Goal: Task Accomplishment & Management: Complete application form

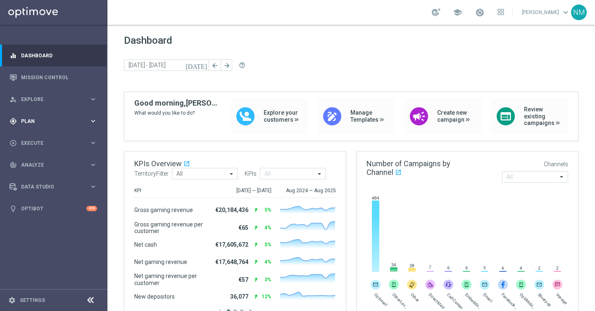
click at [50, 122] on span "Plan" at bounding box center [55, 121] width 68 height 5
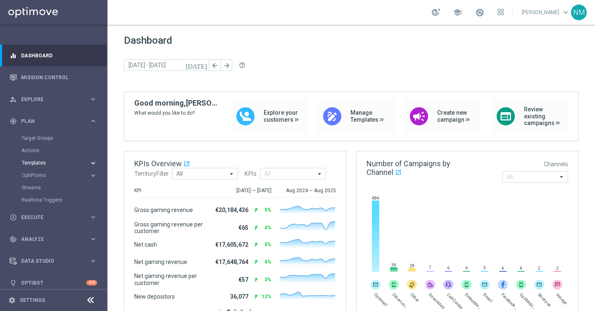
click at [41, 164] on span "Templates" at bounding box center [51, 163] width 59 height 5
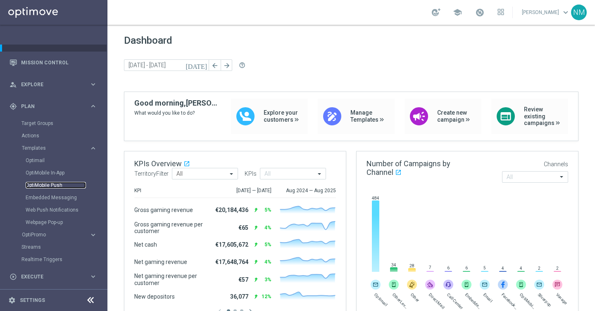
click at [47, 185] on link "OptiMobile Push" at bounding box center [56, 185] width 60 height 7
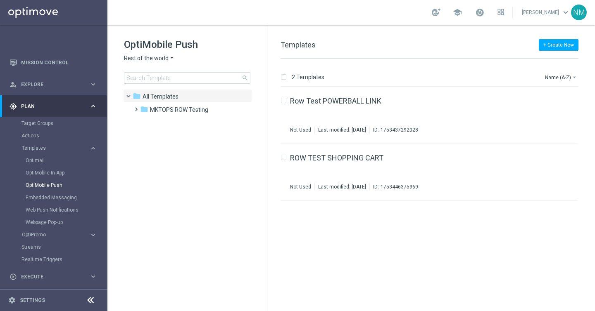
click at [162, 57] on span "Rest of the world" at bounding box center [146, 59] width 45 height 8
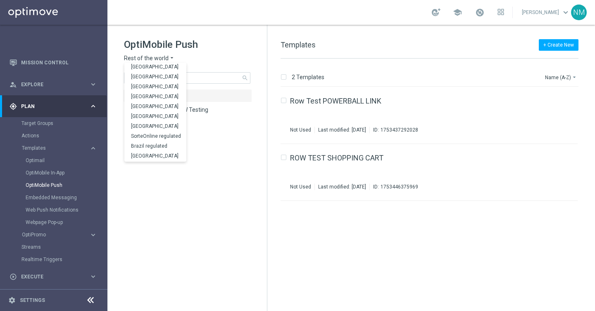
scroll to position [258, 0]
click at [152, 147] on div "UK" at bounding box center [155, 147] width 62 height 10
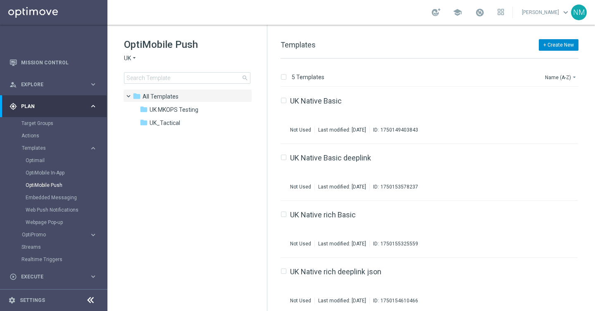
click at [567, 48] on button "+ Create New" at bounding box center [558, 45] width 40 height 12
click at [548, 63] on div "New Template" at bounding box center [545, 60] width 66 height 12
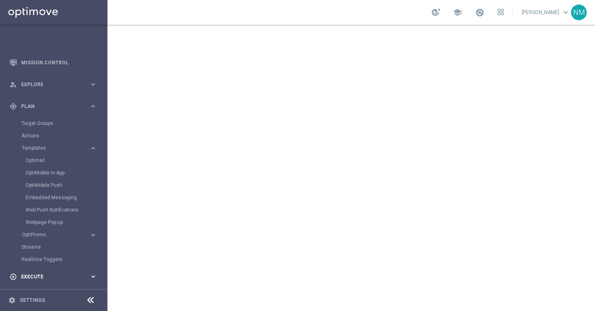
click at [42, 278] on span "Execute" at bounding box center [55, 277] width 68 height 5
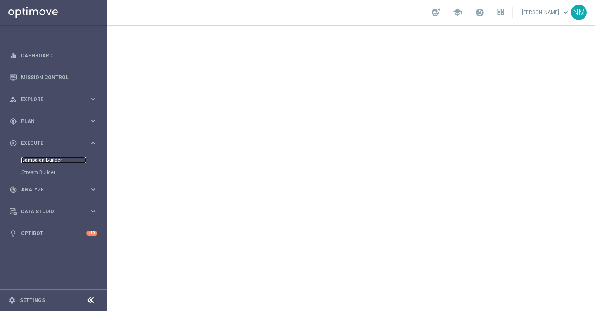
click at [39, 163] on link "Campaign Builder" at bounding box center [53, 160] width 64 height 7
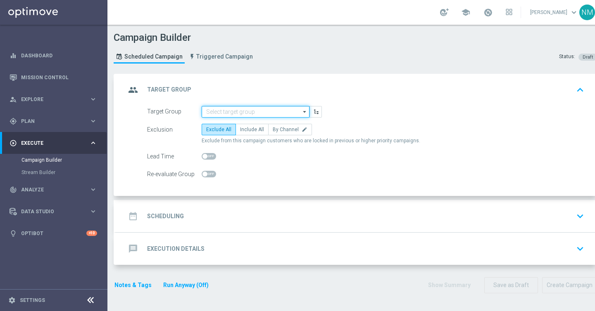
click at [223, 108] on input at bounding box center [256, 112] width 108 height 12
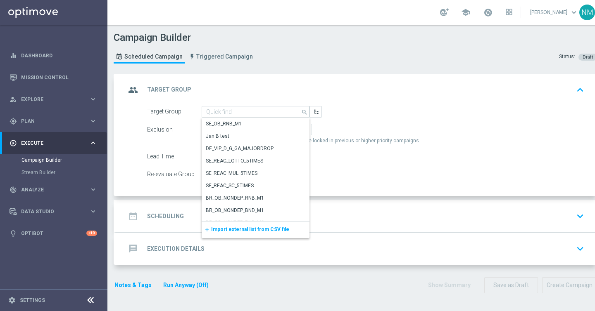
click at [239, 230] on span "Import external list from CSV file" at bounding box center [250, 230] width 78 height 6
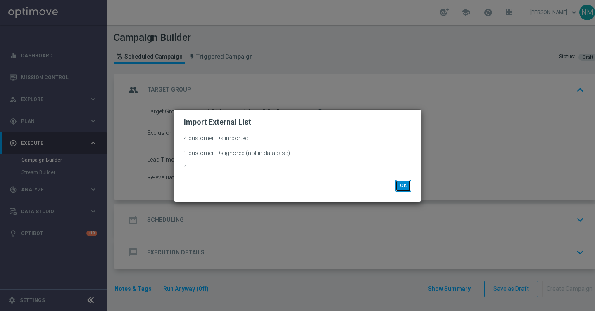
click at [403, 185] on button "OK" at bounding box center [403, 186] width 16 height 12
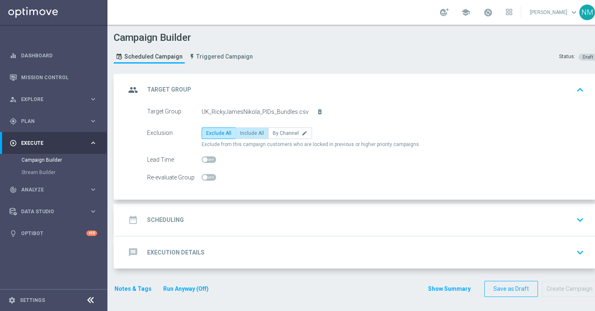
click at [253, 132] on span "Include All" at bounding box center [252, 133] width 24 height 6
click at [245, 132] on input "Include All" at bounding box center [242, 134] width 5 height 5
radio input "true"
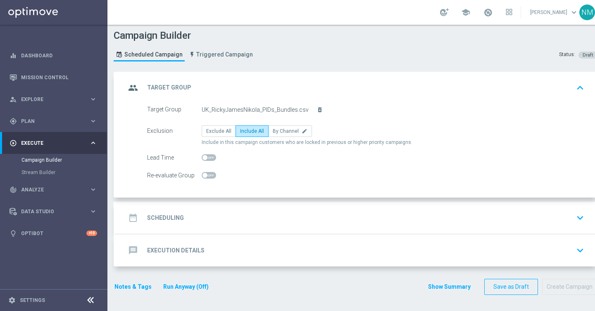
click at [199, 219] on div "date_range Scheduling keyboard_arrow_down" at bounding box center [356, 218] width 461 height 16
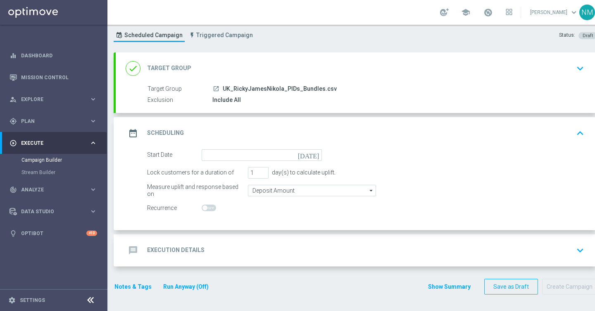
scroll to position [21, 0]
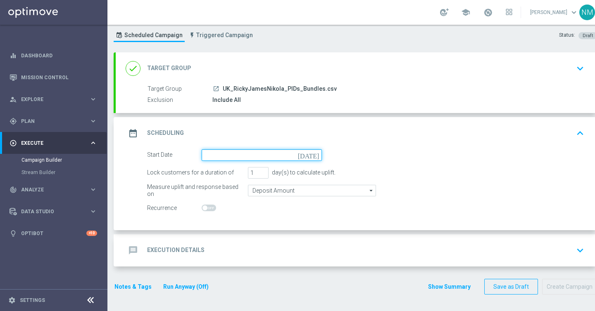
click at [232, 159] on input at bounding box center [262, 155] width 120 height 12
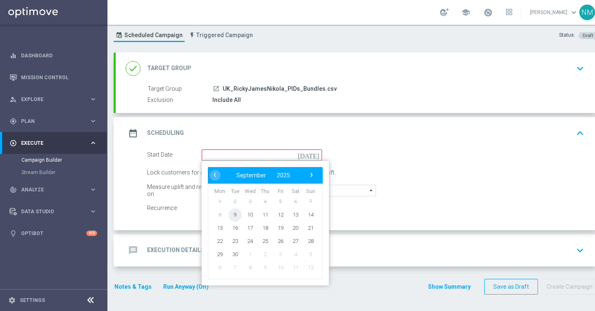
click at [236, 211] on span "9" at bounding box center [234, 214] width 13 height 13
type input "[DATE]"
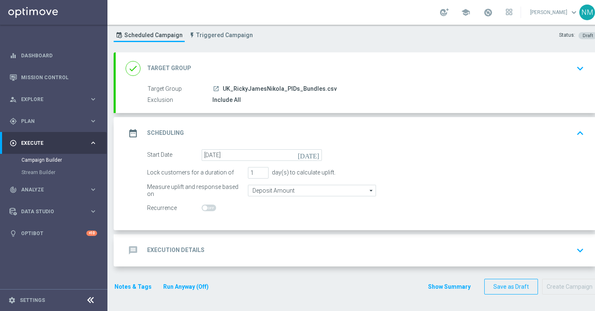
click at [225, 228] on div "Start Date [DATE] [DATE] Lock customers for a duration of 1 day(s) to calculate…" at bounding box center [356, 189] width 481 height 81
click at [223, 232] on accordion "done Target Group keyboard_arrow_down Target Group launch UK_RickyJamesNikola_P…" at bounding box center [355, 159] width 483 height 214
click at [217, 244] on div "message Execution Details keyboard_arrow_down" at bounding box center [356, 251] width 461 height 16
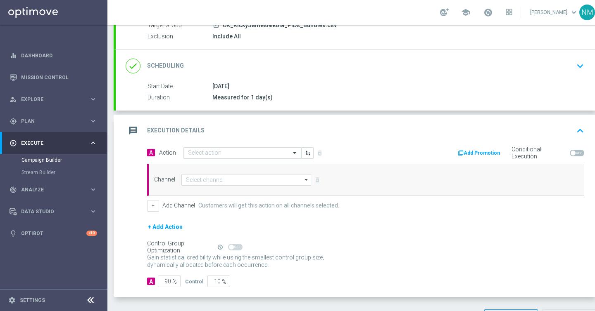
scroll to position [109, 0]
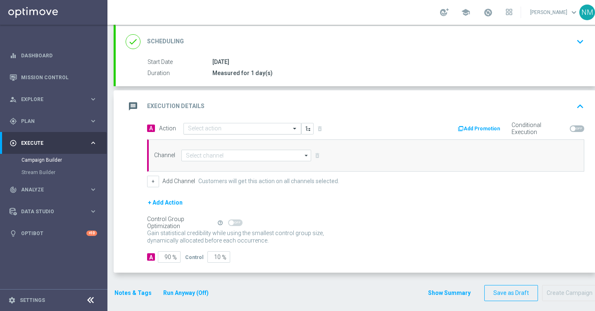
click at [220, 130] on input "text" at bounding box center [234, 129] width 92 height 7
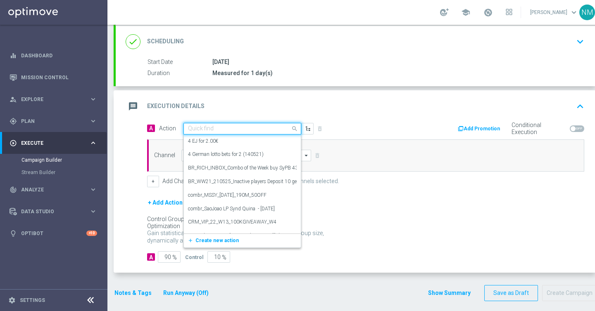
paste input "en_GB__GAMES_REACT_W37__NVIP_APP_TAC_GM"
type input "en_GB__GAMES_REACT_W37__NVIP_APP_TAC_GM"
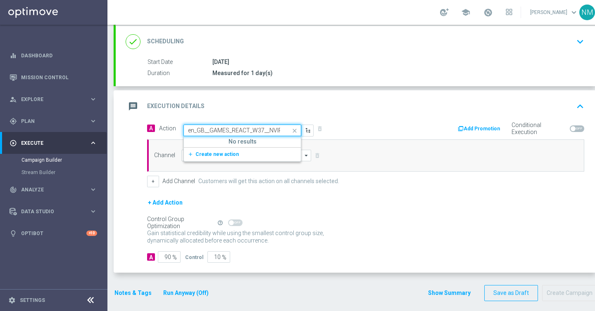
scroll to position [0, 38]
click at [219, 156] on span "Create new action" at bounding box center [216, 155] width 43 height 6
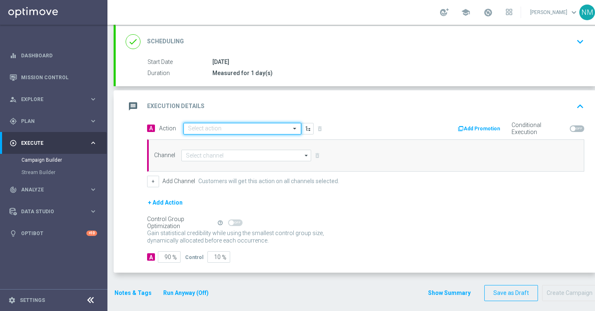
scroll to position [0, 0]
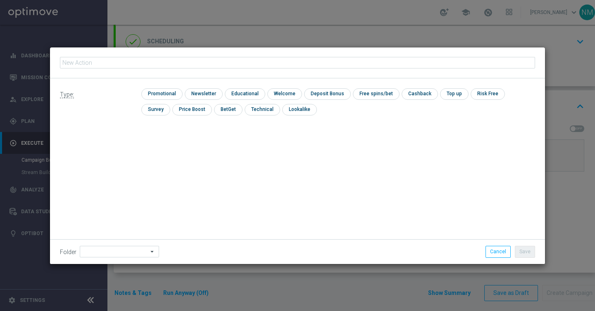
type input "en_GB__GAMES_REACT_W37__NVIP_APP_TAC_GM"
click at [160, 90] on input "checkbox" at bounding box center [160, 93] width 39 height 11
checkbox input "true"
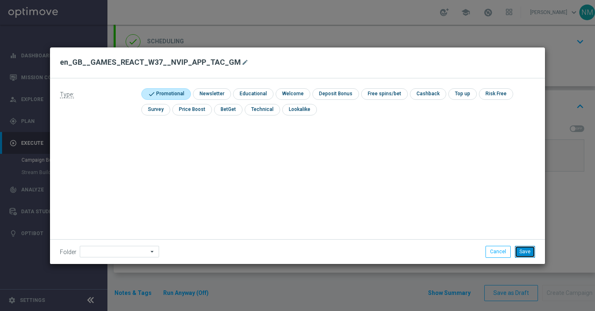
click at [523, 254] on button "Save" at bounding box center [524, 252] width 20 height 12
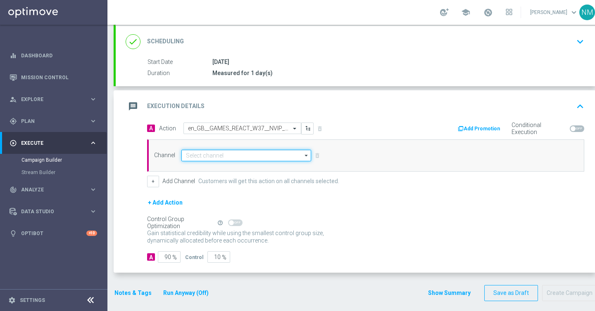
click at [255, 158] on input at bounding box center [246, 156] width 130 height 12
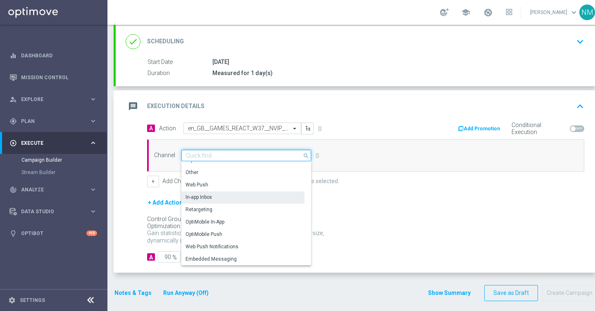
scroll to position [218, 0]
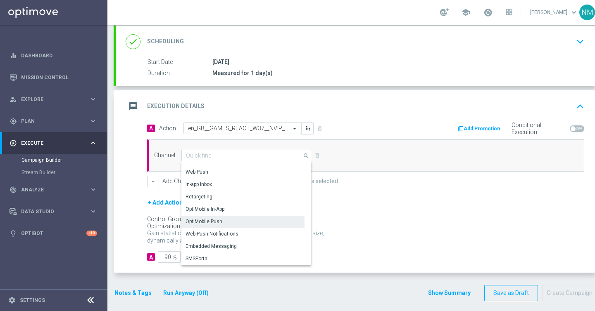
click at [223, 220] on div "OptiMobile Push" at bounding box center [242, 222] width 123 height 12
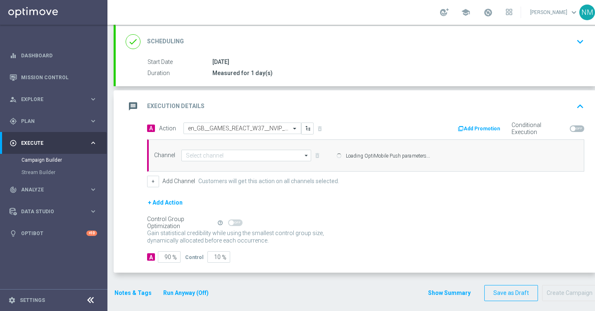
type input "OptiMobile Push"
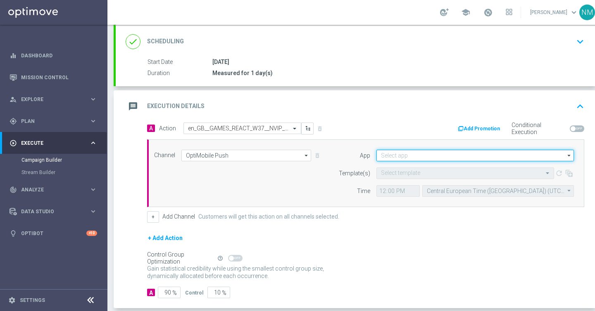
click at [393, 157] on input at bounding box center [474, 156] width 197 height 12
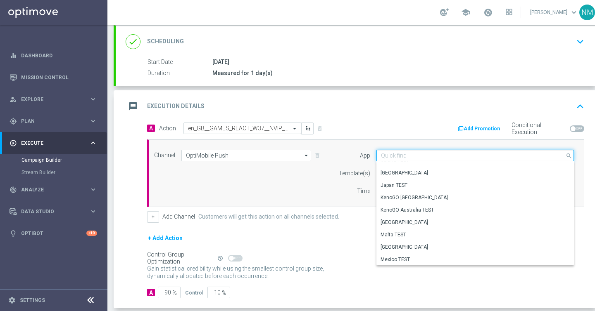
scroll to position [342, 0]
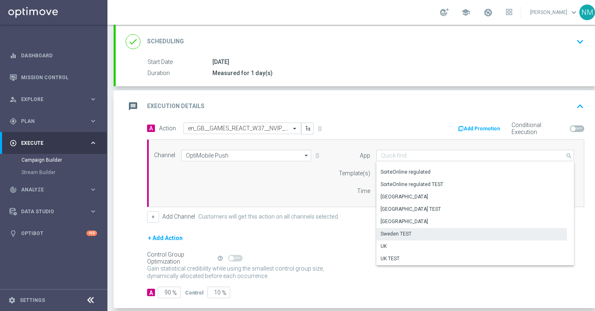
click at [391, 244] on div "UK" at bounding box center [471, 247] width 190 height 12
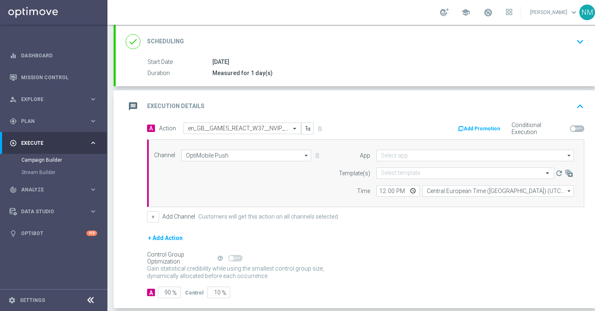
type input "UK"
click at [399, 173] on input "text" at bounding box center [457, 173] width 152 height 7
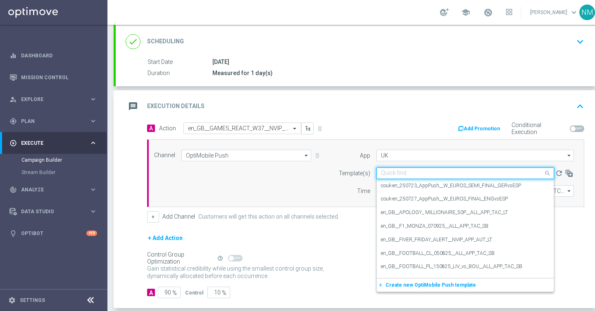
paste input "en_GB__GAMES_REACT_W37__NVIP_APP_TAC_GM"
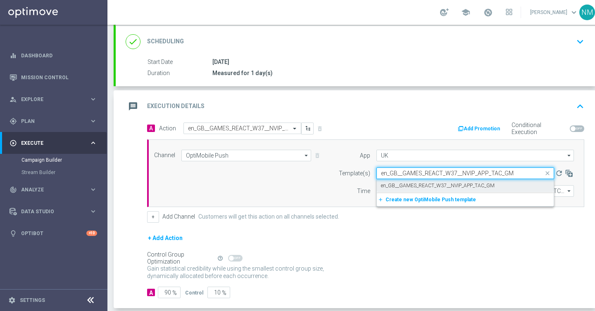
click at [403, 190] on div "en_GB__GAMES_REACT_W37__NVIP_APP_TAC_GM" at bounding box center [465, 186] width 168 height 14
type input "en_GB__GAMES_REACT_W37__NVIP_APP_TAC_GM"
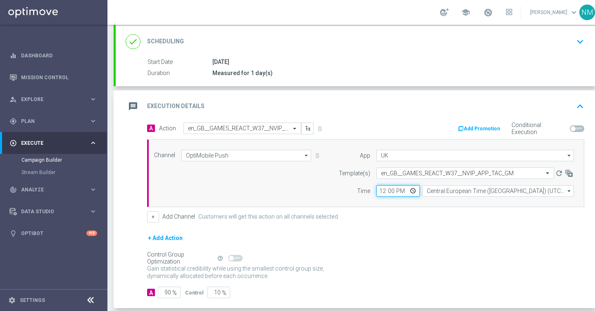
click at [410, 190] on input "12:00" at bounding box center [397, 191] width 43 height 12
type input "11:51"
click at [481, 223] on form "A Action Select action en_GB__GAMES_REACT_W37__NVIP_APP_TAC_GM delete_forever A…" at bounding box center [365, 211] width 437 height 176
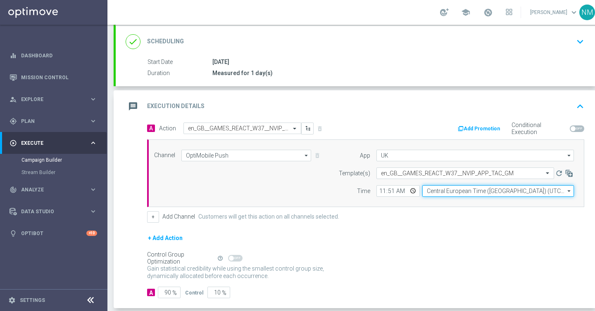
click at [461, 190] on input "Central European Time ([GEOGRAPHIC_DATA]) (UTC +02:00)" at bounding box center [498, 191] width 152 height 12
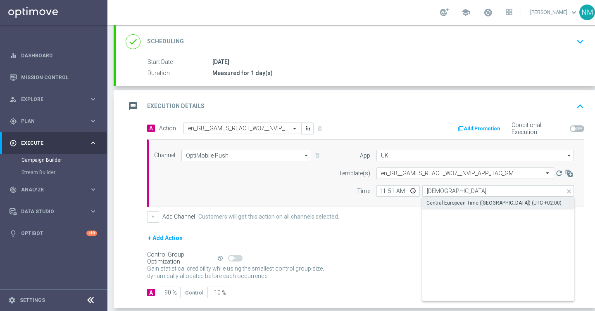
click at [455, 198] on div "Central European Time ([GEOGRAPHIC_DATA]) (UTC +02:00)" at bounding box center [498, 203] width 152 height 12
type input "Central European Time ([GEOGRAPHIC_DATA]) (UTC +02:00)"
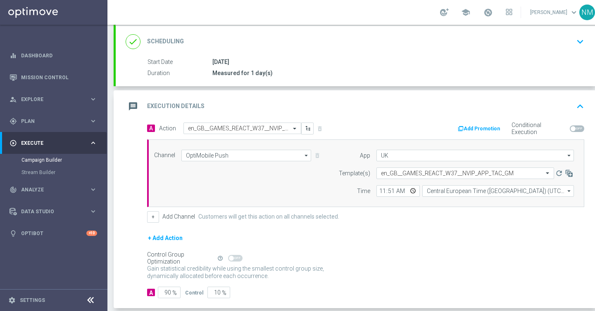
scroll to position [152, 0]
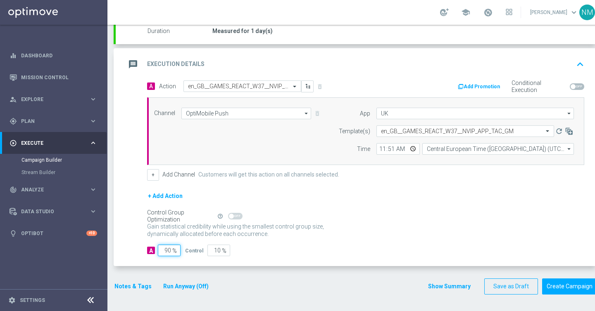
click at [168, 249] on input "90" at bounding box center [169, 251] width 23 height 12
type input "0"
type input "100"
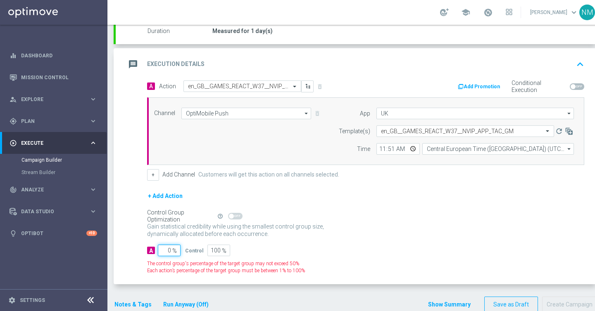
type input "10"
type input "90"
type input "100"
type input "0"
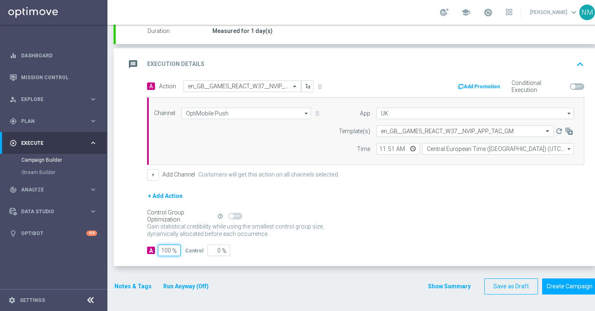
type input "100"
click at [357, 246] on div "A 100 % Control 0 %" at bounding box center [365, 251] width 437 height 12
click at [568, 288] on button "Create Campaign" at bounding box center [569, 287] width 55 height 16
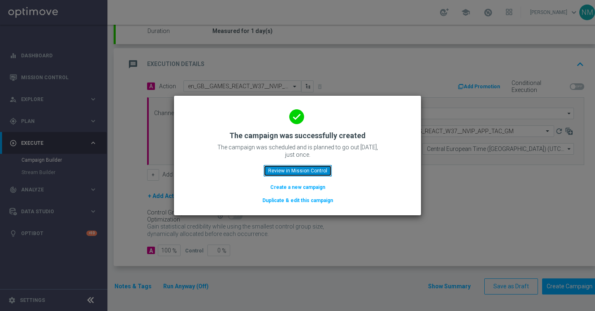
click at [322, 171] on button "Review in Mission Control" at bounding box center [297, 171] width 68 height 12
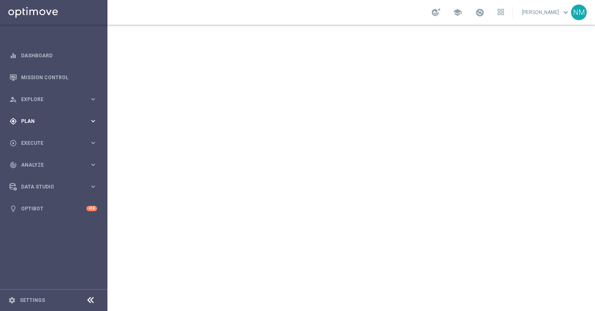
click at [38, 126] on div "gps_fixed Plan keyboard_arrow_right" at bounding box center [53, 121] width 107 height 22
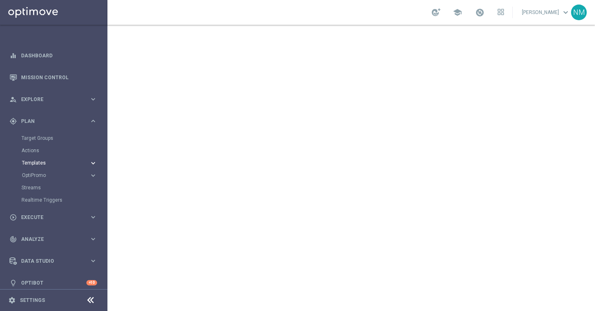
click at [31, 162] on span "Templates" at bounding box center [51, 163] width 59 height 5
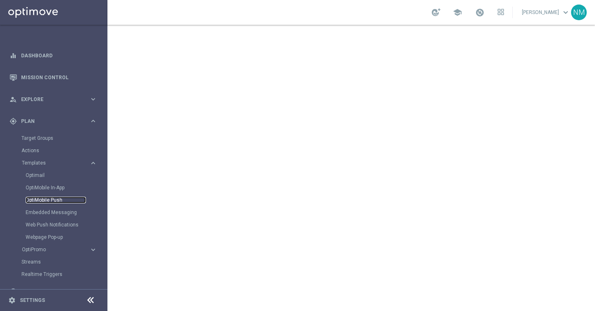
click at [36, 200] on link "OptiMobile Push" at bounding box center [56, 200] width 60 height 7
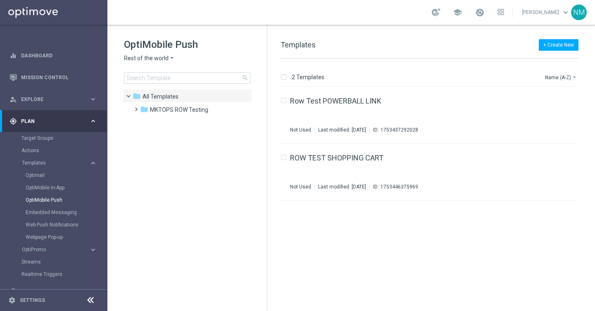
click at [152, 57] on span "Rest of the world" at bounding box center [146, 59] width 45 height 8
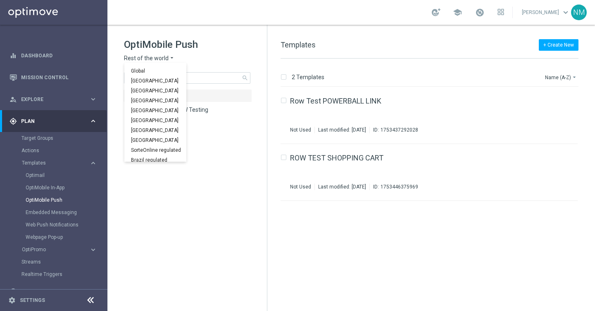
scroll to position [258, 0]
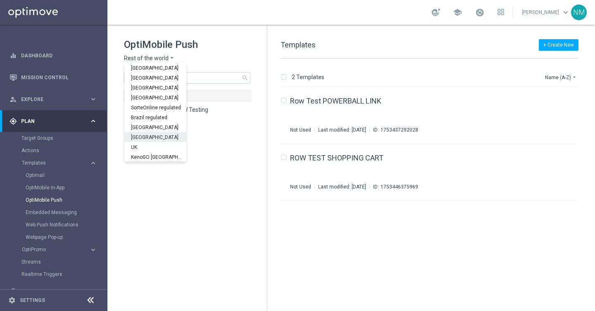
click at [145, 143] on div "UK" at bounding box center [155, 147] width 62 height 10
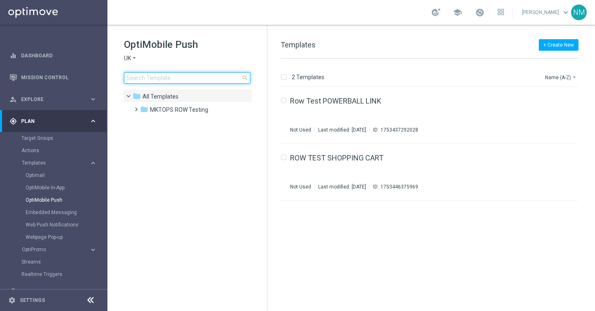
click at [180, 75] on input at bounding box center [187, 78] width 126 height 12
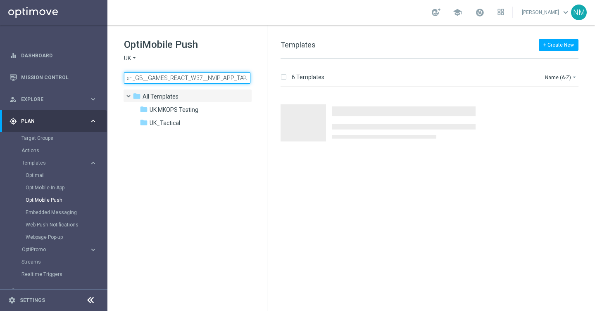
scroll to position [0, 13]
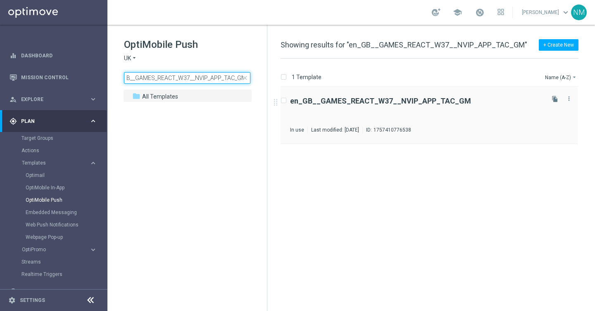
type input "en_GB__GAMES_REACT_W37__NVIP_APP_TAC_GM"
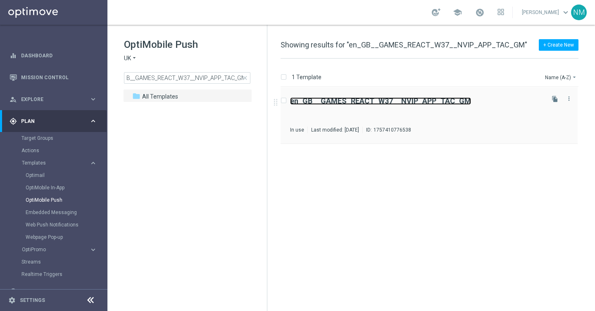
click at [367, 99] on b "en_GB__GAMES_REACT_W37__NVIP_APP_TAC_GM" at bounding box center [380, 101] width 181 height 9
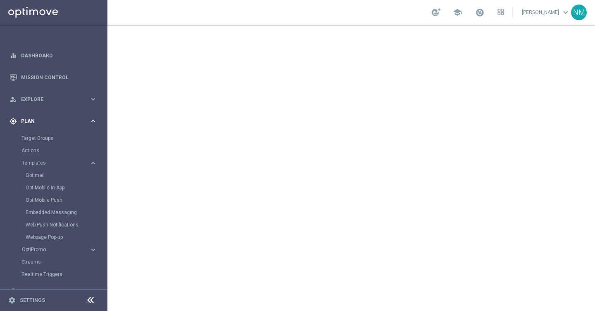
click at [56, 119] on span "Plan" at bounding box center [55, 121] width 68 height 5
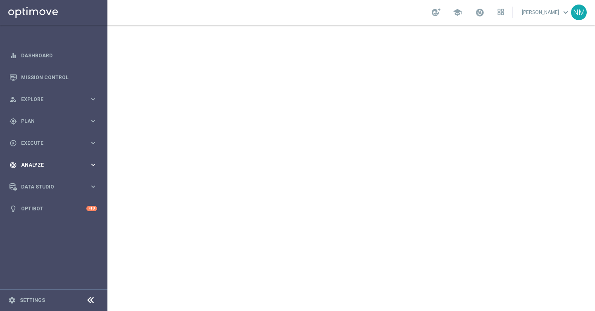
click at [33, 167] on span "Analyze" at bounding box center [55, 165] width 68 height 5
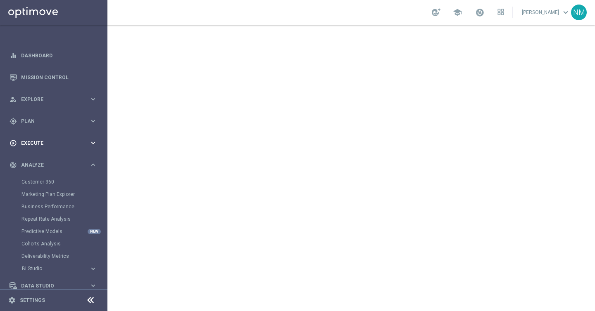
click at [45, 145] on span "Execute" at bounding box center [55, 143] width 68 height 5
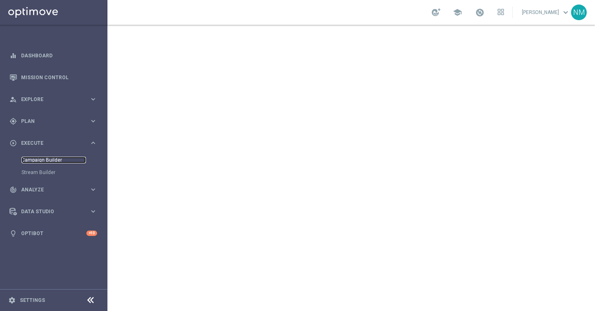
click at [45, 158] on link "Campaign Builder" at bounding box center [53, 160] width 64 height 7
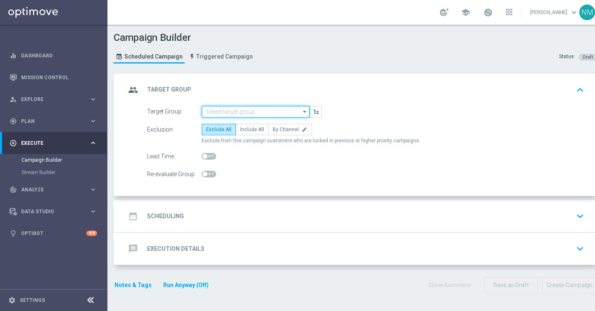
click at [230, 108] on input at bounding box center [256, 112] width 108 height 12
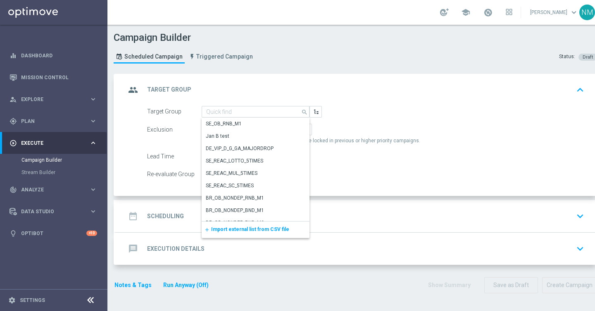
click at [227, 226] on div "add Import external list from CSV file" at bounding box center [256, 230] width 108 height 17
click at [244, 225] on div "add Import external list from CSV file" at bounding box center [256, 230] width 108 height 17
click at [239, 230] on span "Import external list from CSV file" at bounding box center [250, 230] width 78 height 6
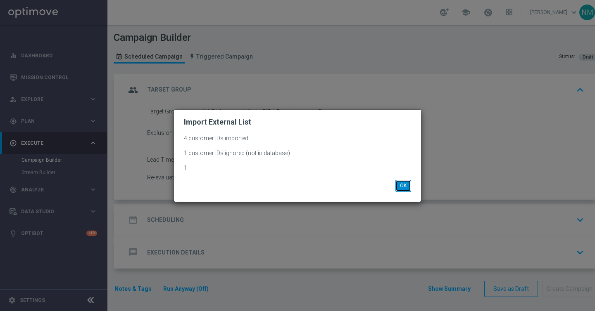
click at [400, 187] on button "OK" at bounding box center [403, 186] width 16 height 12
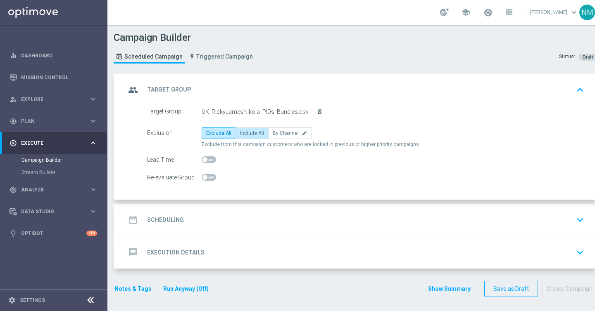
click at [251, 132] on span "Include All" at bounding box center [252, 133] width 24 height 6
click at [245, 132] on input "Include All" at bounding box center [242, 134] width 5 height 5
radio input "true"
click at [225, 227] on div "date_range Scheduling keyboard_arrow_down" at bounding box center [356, 220] width 461 height 16
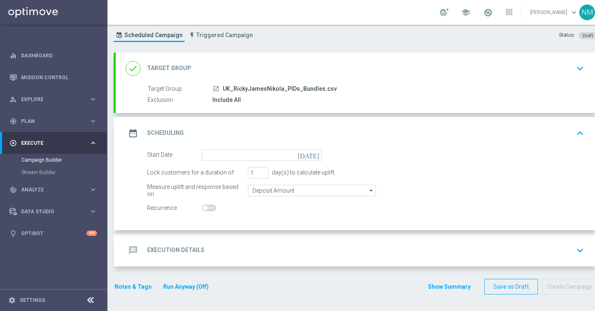
scroll to position [21, 0]
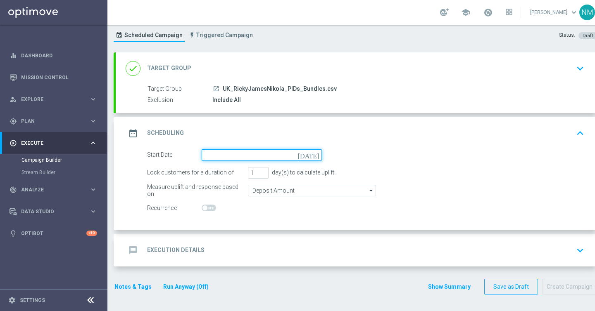
click at [244, 155] on input at bounding box center [262, 155] width 120 height 12
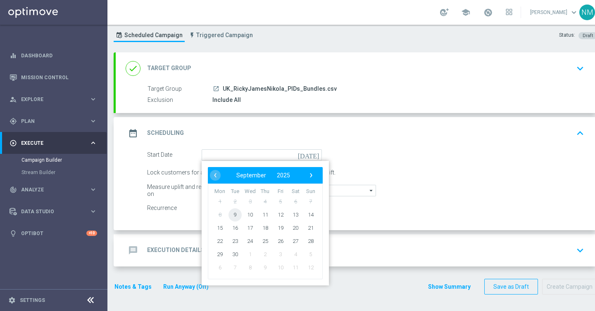
click at [234, 215] on span "9" at bounding box center [234, 214] width 13 height 13
type input "[DATE]"
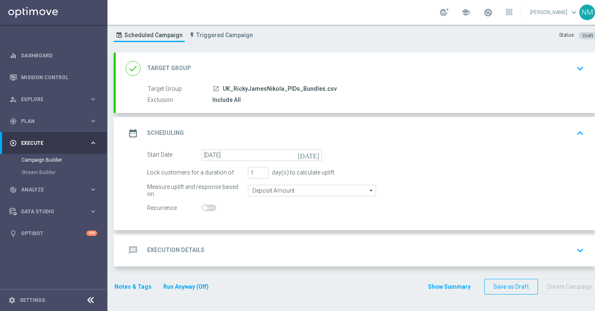
click at [212, 254] on div "message Execution Details keyboard_arrow_down" at bounding box center [356, 251] width 461 height 16
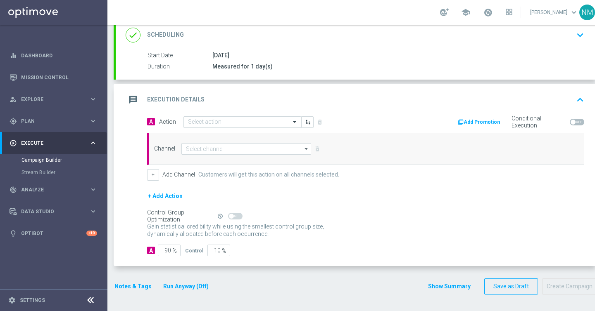
scroll to position [116, 0]
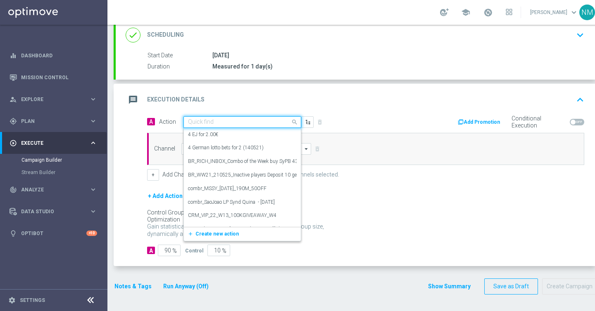
click at [210, 120] on input "text" at bounding box center [234, 122] width 92 height 7
paste input "en_GB__GAMES_REACT_W37__NVIP_APP_TAC_GM"
type input "en_GB__GAMES_REACT_W37__NVIP_APP_TAC_GM"
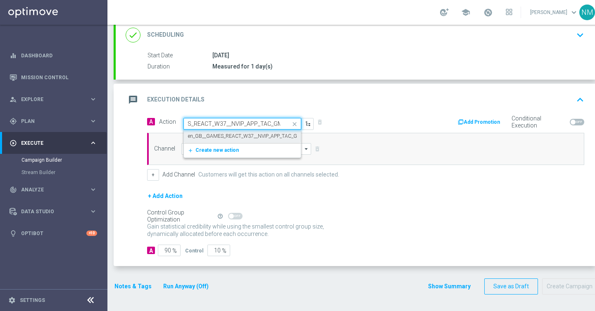
click at [211, 137] on label "en_GB__GAMES_REACT_W37__NVIP_APP_TAC_GM" at bounding box center [245, 136] width 114 height 7
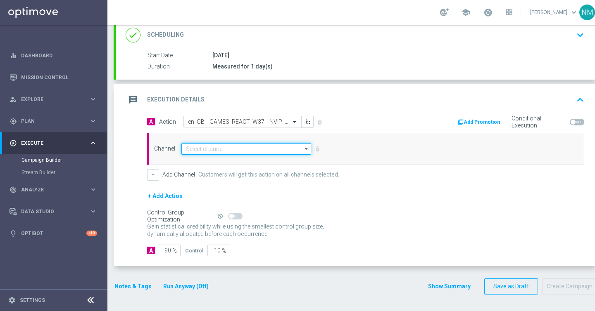
click at [211, 146] on input at bounding box center [246, 149] width 130 height 12
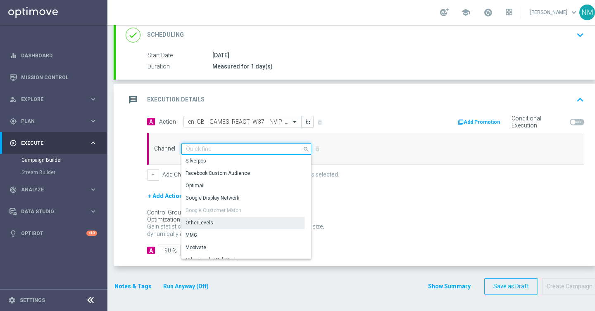
scroll to position [218, 0]
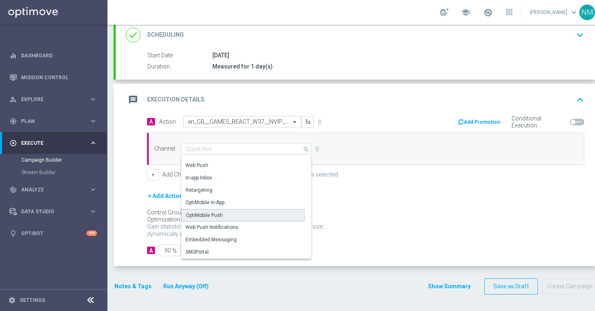
click at [207, 216] on div "OptiMobile Push" at bounding box center [204, 215] width 37 height 7
type input "OptiMobile Push"
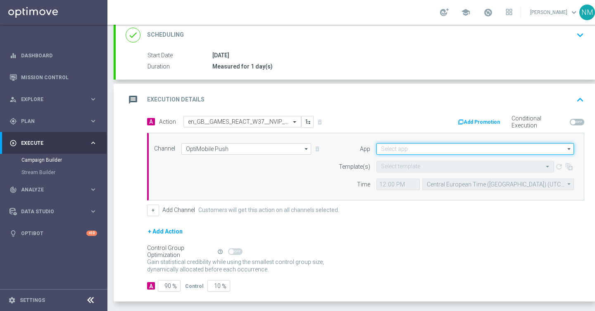
click at [434, 150] on input at bounding box center [474, 149] width 197 height 12
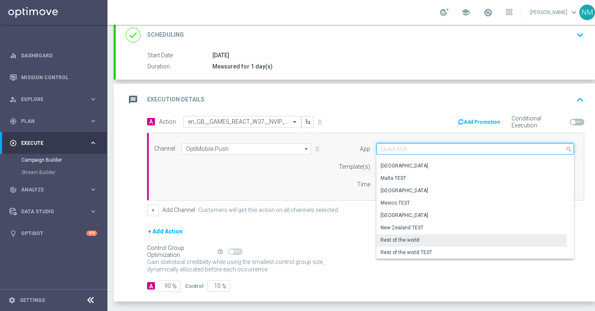
scroll to position [342, 0]
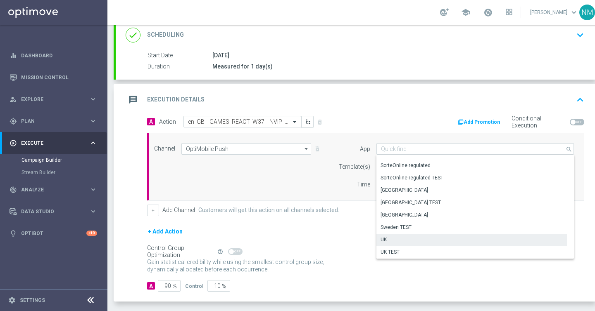
click at [395, 238] on div "UK" at bounding box center [471, 240] width 190 height 12
type input "UK"
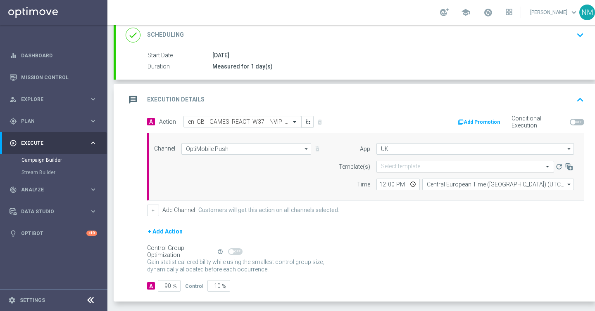
click at [409, 166] on input "text" at bounding box center [457, 167] width 152 height 7
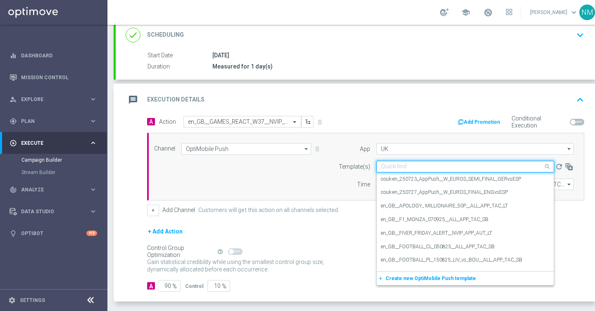
paste input "en_GB__GAMES_REACT_W37__NVIP_APP_TAC_GM"
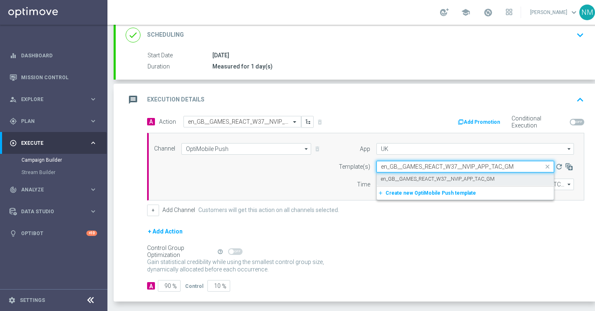
click at [406, 178] on label "en_GB__GAMES_REACT_W37__NVIP_APP_TAC_GM" at bounding box center [438, 179] width 114 height 7
type input "en_GB__GAMES_REACT_W37__NVIP_APP_TAC_GM"
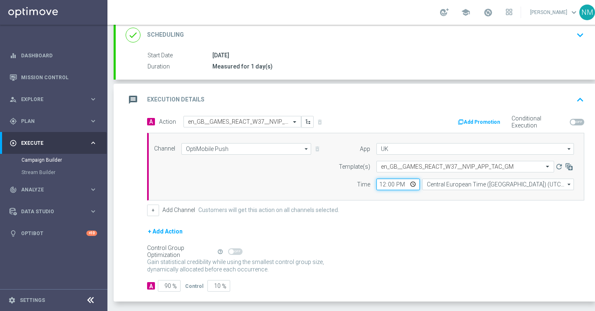
click at [412, 184] on input "12:00" at bounding box center [397, 185] width 43 height 12
type input "12:14"
click at [466, 210] on div "+ Add Channel Customers will get this action on all channels selected." at bounding box center [365, 211] width 437 height 12
click at [461, 184] on input "Central European Time ([GEOGRAPHIC_DATA]) (UTC +02:00)" at bounding box center [498, 185] width 152 height 12
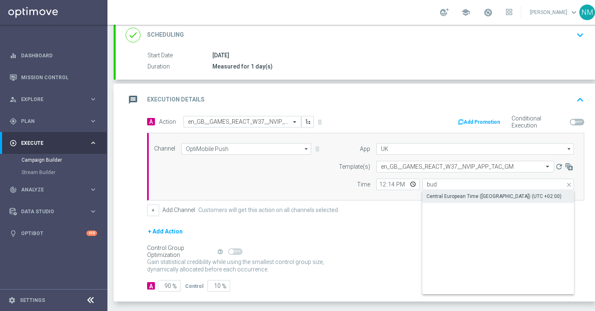
click at [448, 199] on div "Central European Time ([GEOGRAPHIC_DATA]) (UTC +02:00)" at bounding box center [493, 196] width 135 height 7
type input "Central European Time ([GEOGRAPHIC_DATA]) (UTC +02:00)"
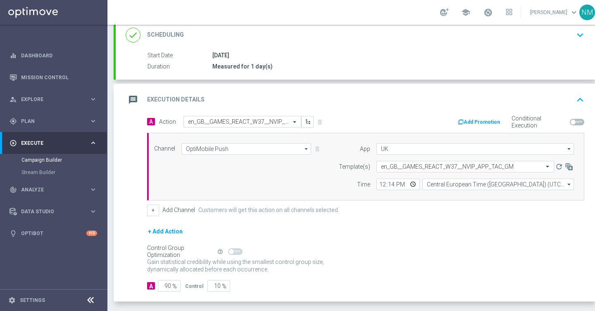
scroll to position [152, 0]
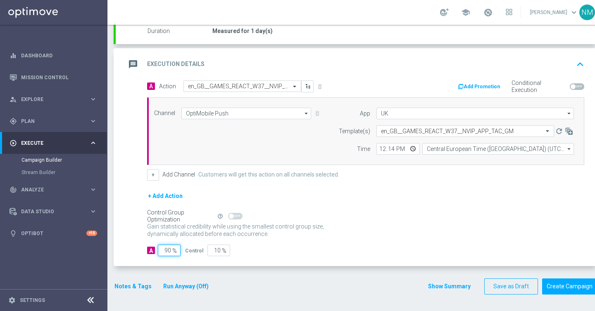
click at [167, 250] on input "90" at bounding box center [169, 251] width 23 height 12
type input "0"
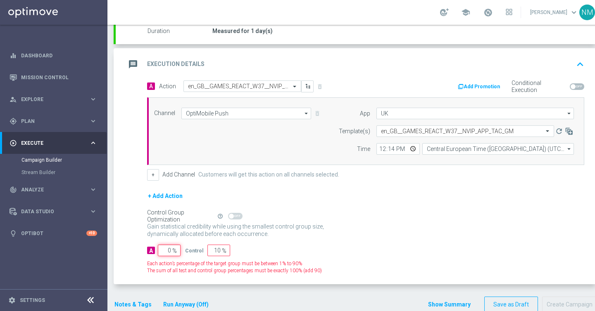
type input "100"
type input "10"
type input "90"
type input "100"
type input "0"
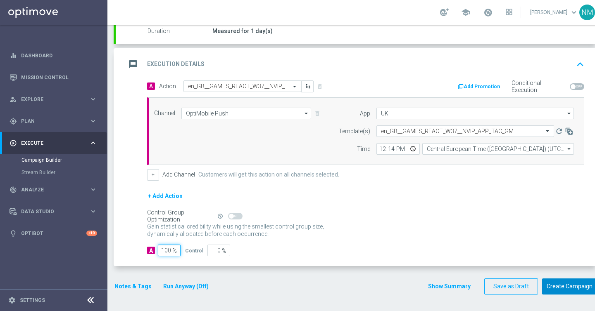
type input "100"
click at [563, 283] on button "Create Campaign" at bounding box center [569, 287] width 55 height 16
